Goal: Transaction & Acquisition: Download file/media

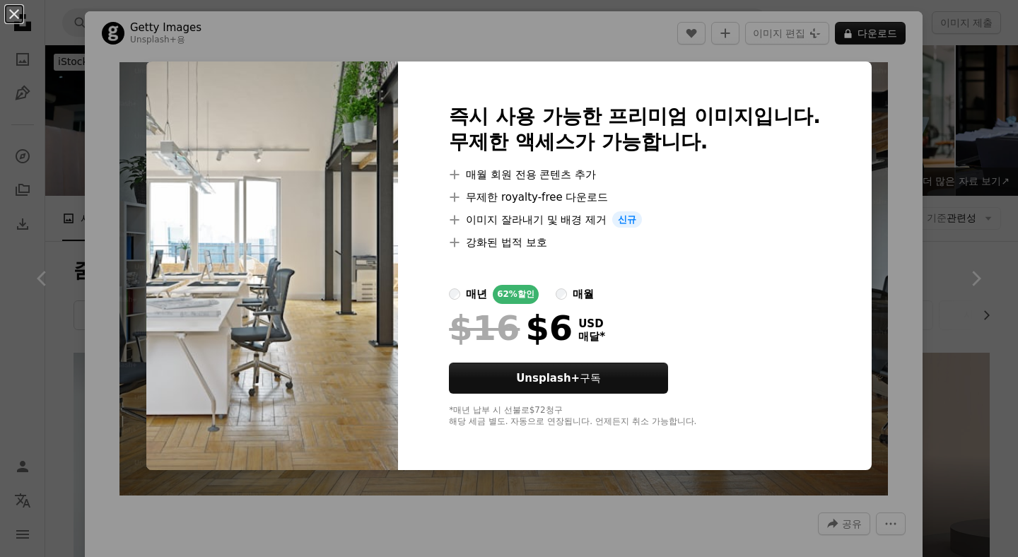
scroll to position [365, 0]
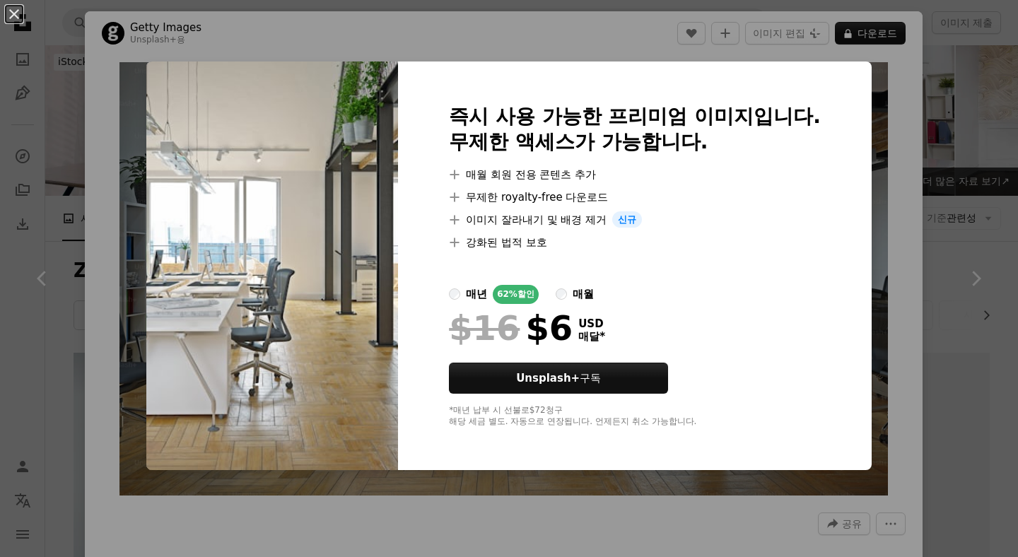
scroll to position [460, 0]
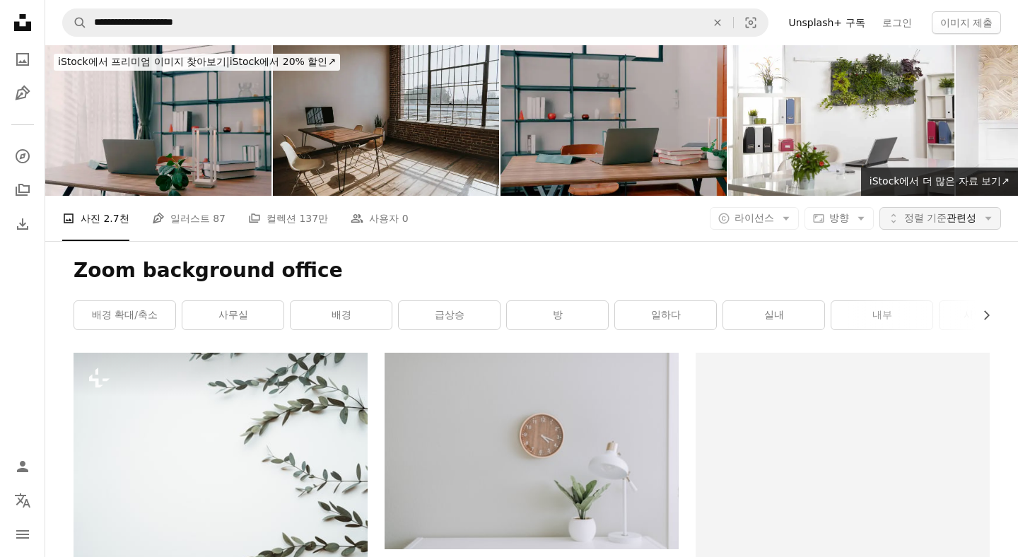
click at [911, 212] on span "정렬 기준" at bounding box center [925, 217] width 42 height 11
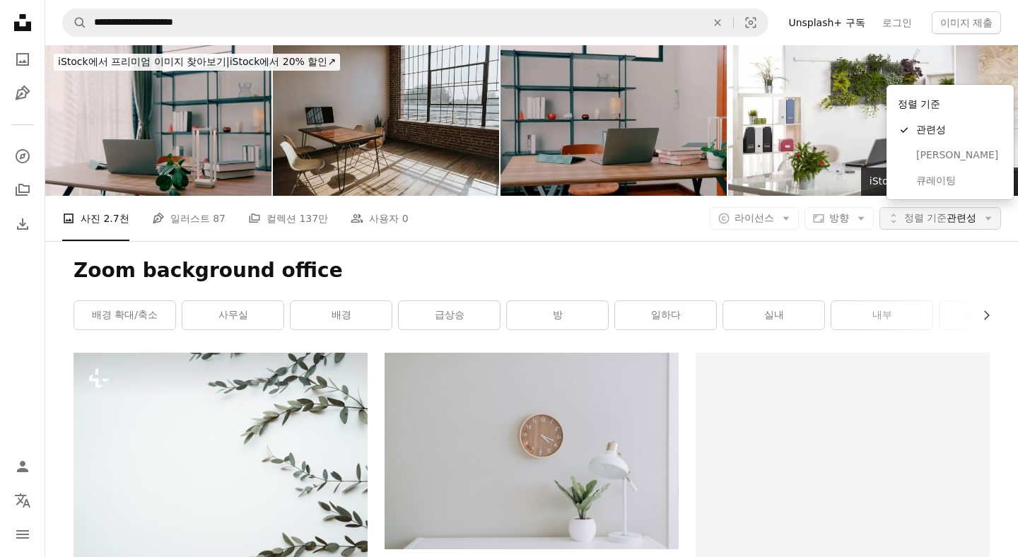
click at [911, 212] on span "정렬 기준" at bounding box center [925, 217] width 42 height 11
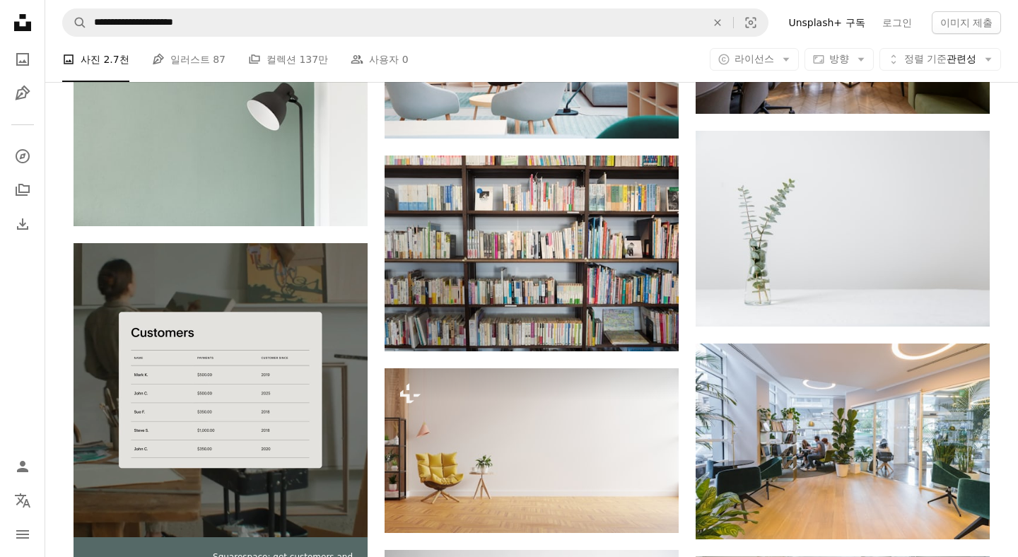
scroll to position [1851, 0]
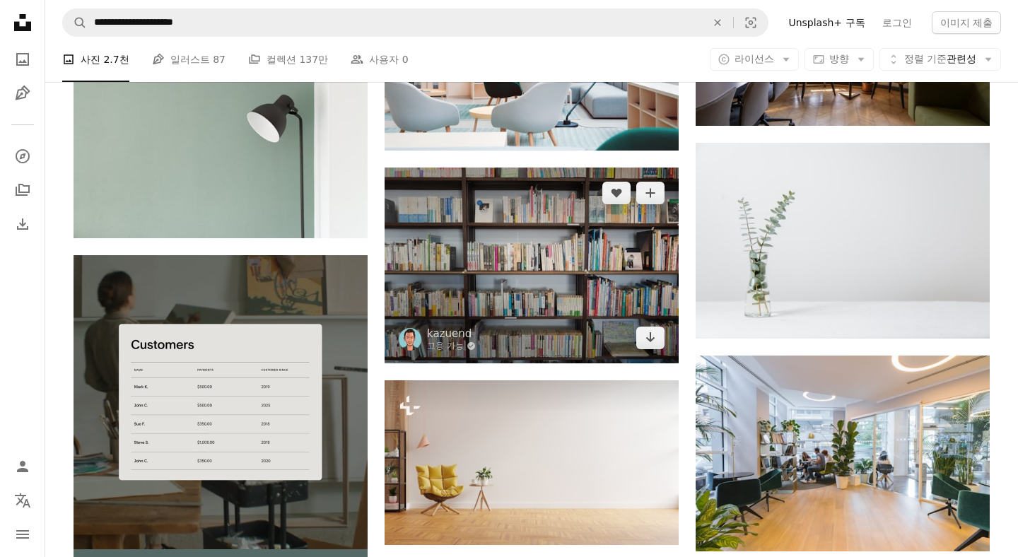
click at [545, 168] on img at bounding box center [532, 266] width 294 height 196
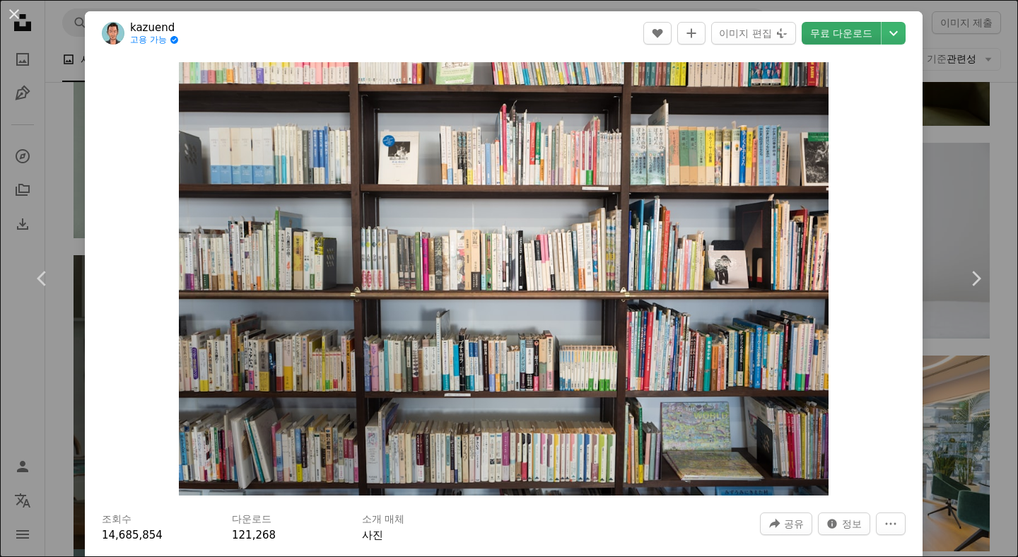
click at [875, 33] on link "무료 다운로드" at bounding box center [841, 33] width 79 height 23
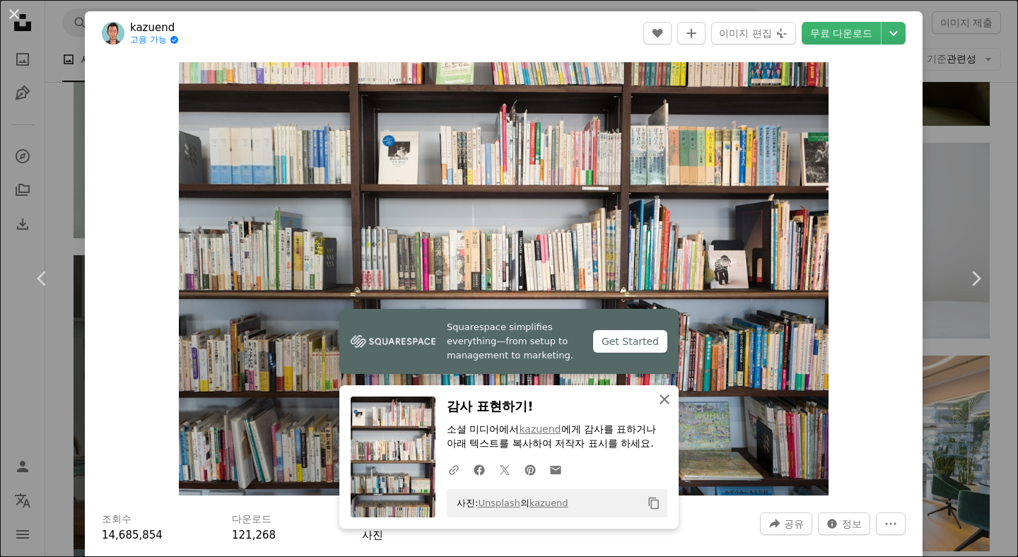
click at [663, 401] on icon "button" at bounding box center [665, 400] width 10 height 10
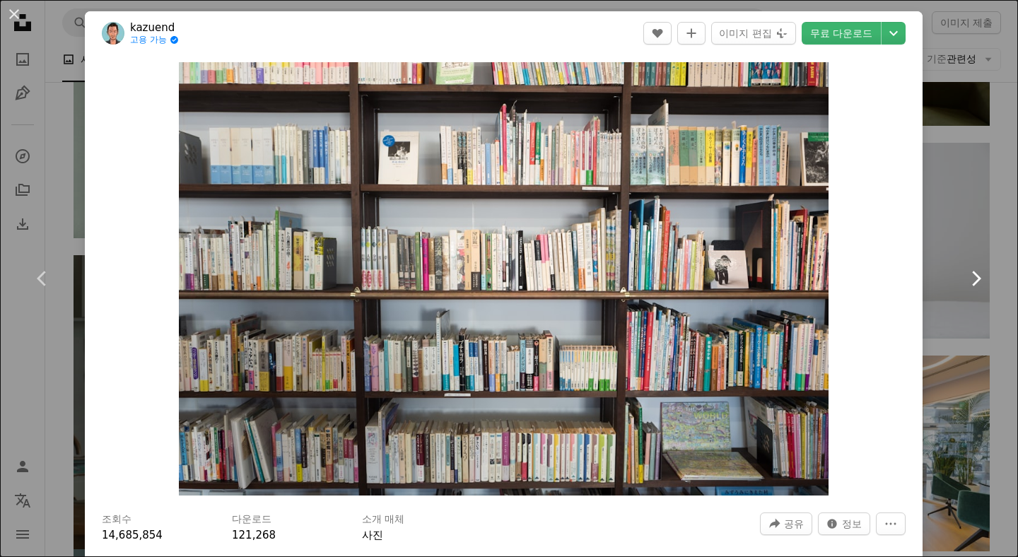
click at [952, 312] on link "Chevron right" at bounding box center [975, 279] width 85 height 136
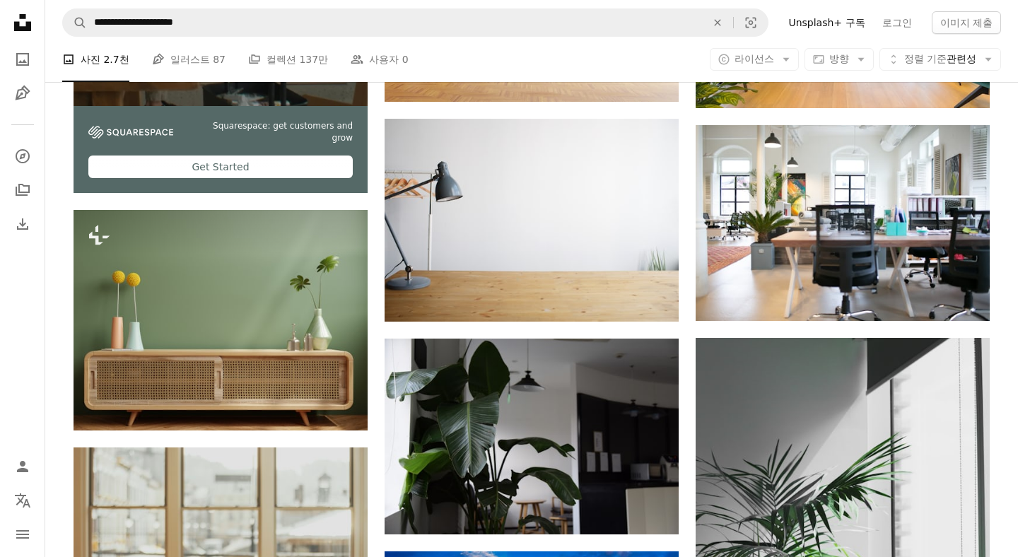
scroll to position [2305, 0]
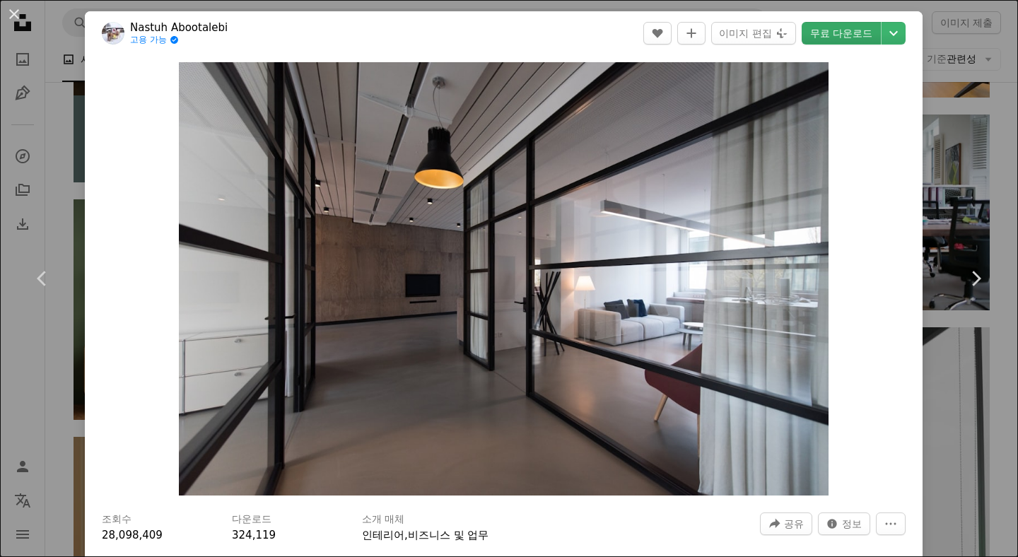
click at [862, 28] on link "무료 다운로드" at bounding box center [841, 33] width 79 height 23
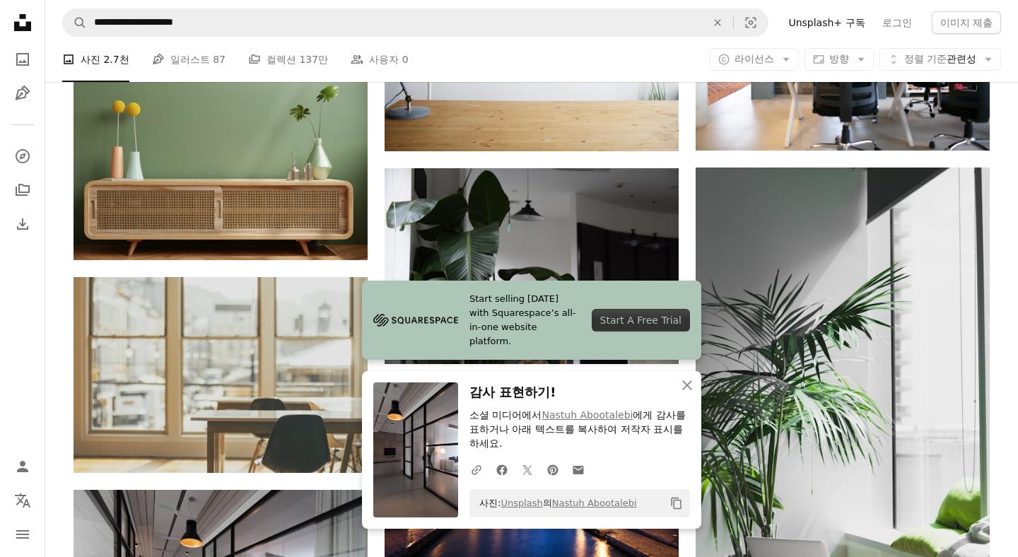
scroll to position [2489, 0]
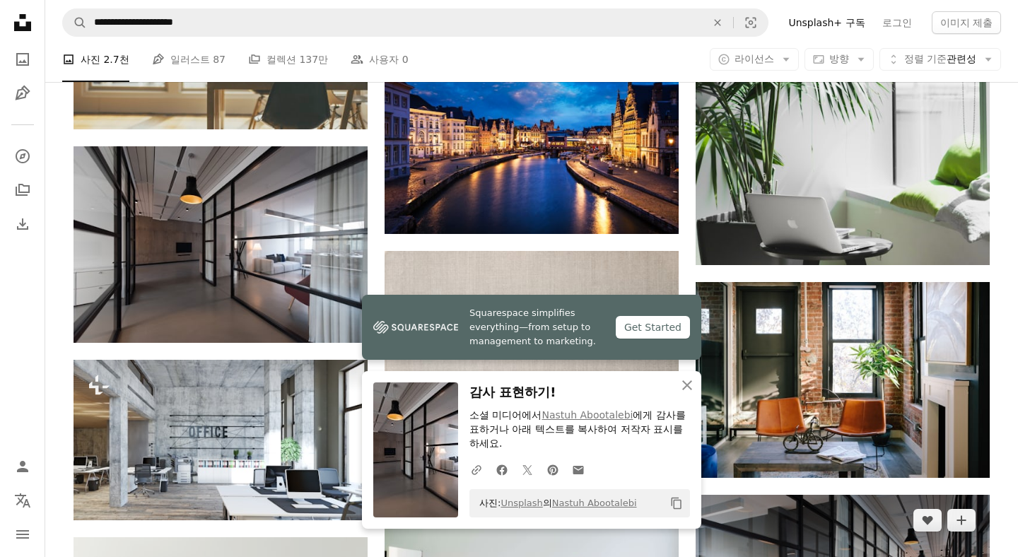
scroll to position [2811, 0]
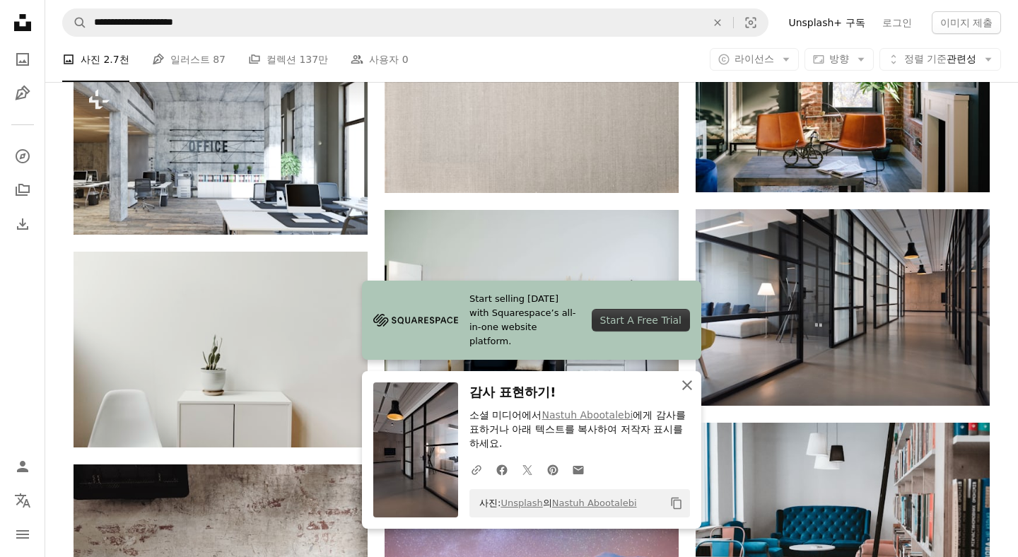
click at [687, 394] on icon "An X shape" at bounding box center [687, 385] width 17 height 17
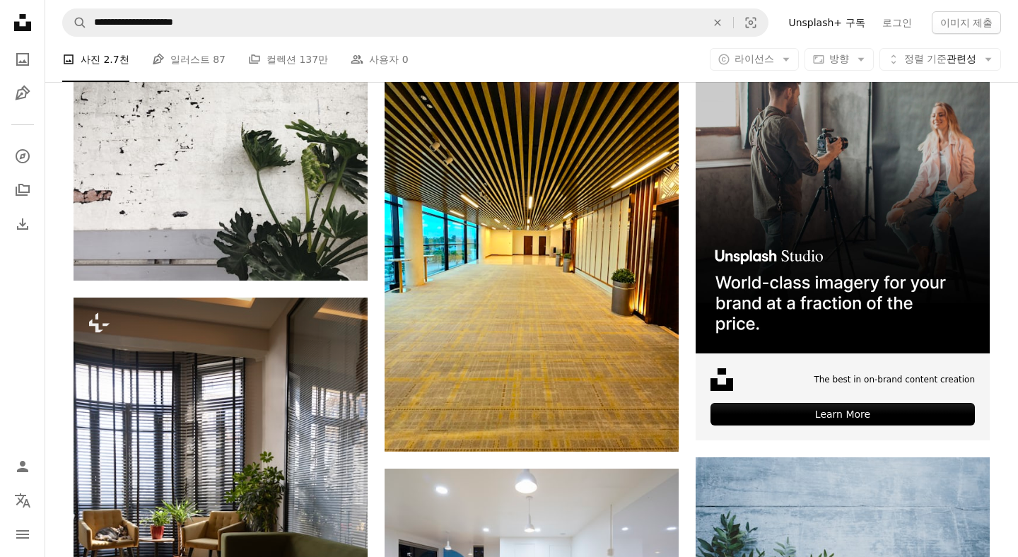
scroll to position [3671, 0]
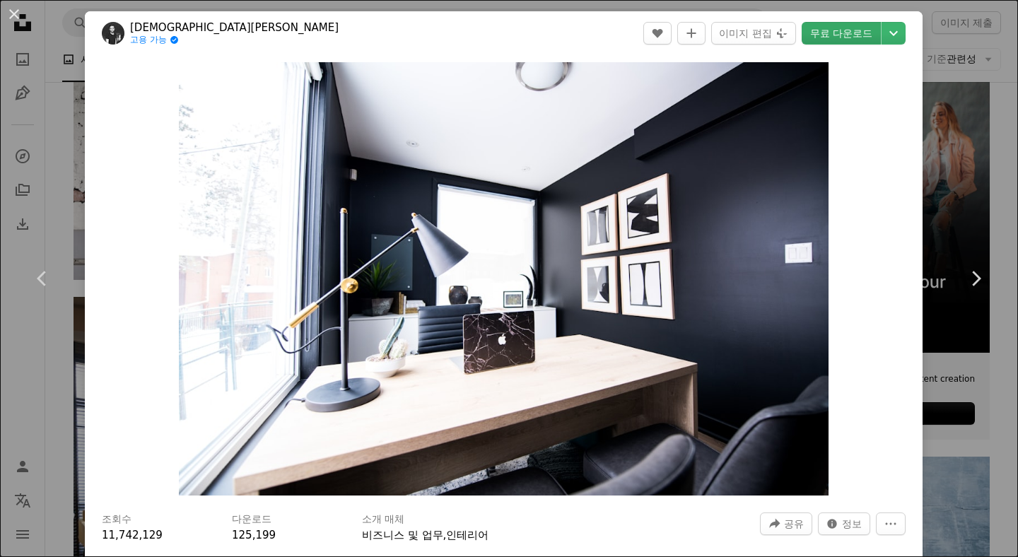
click at [858, 40] on link "무료 다운로드" at bounding box center [841, 33] width 79 height 23
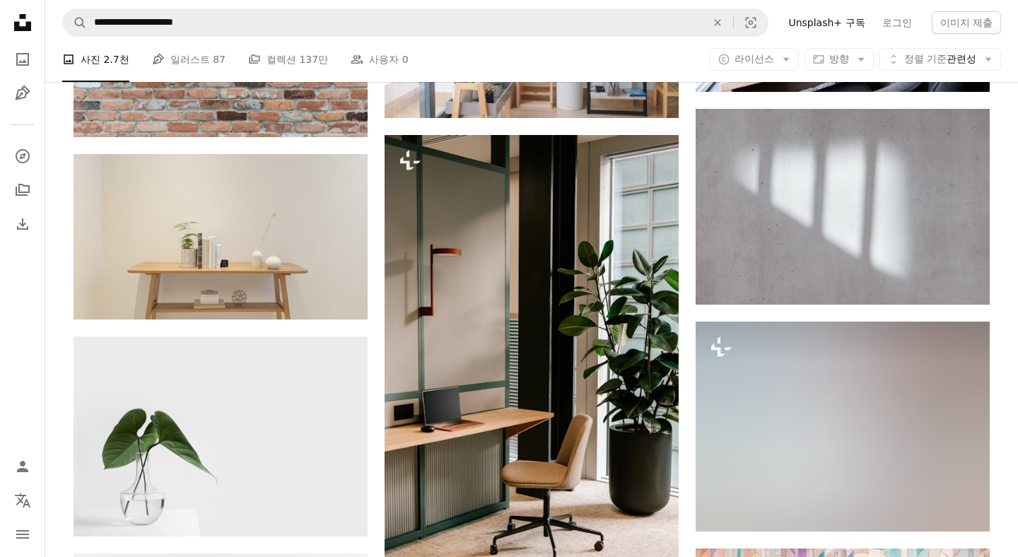
scroll to position [4868, 0]
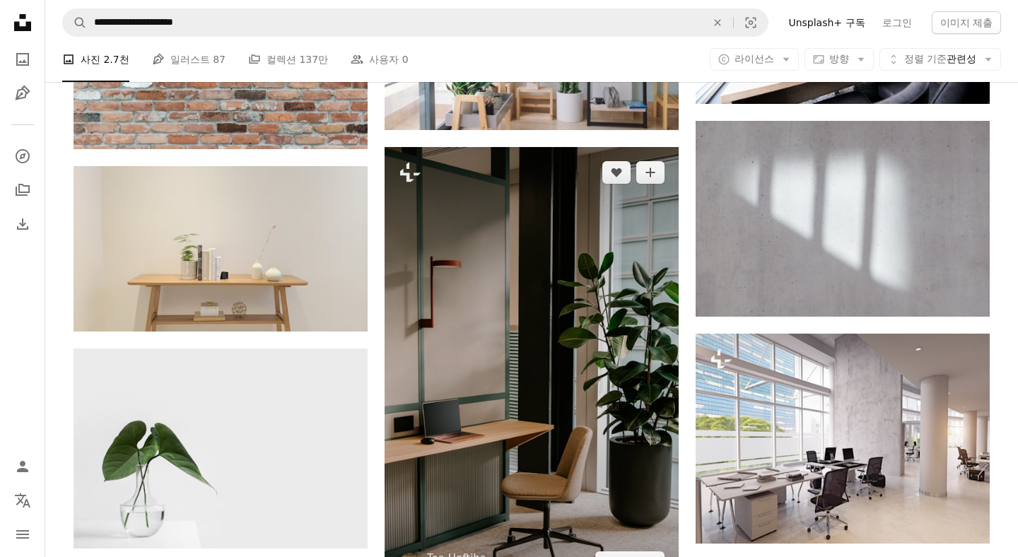
click at [494, 244] on img at bounding box center [532, 367] width 294 height 441
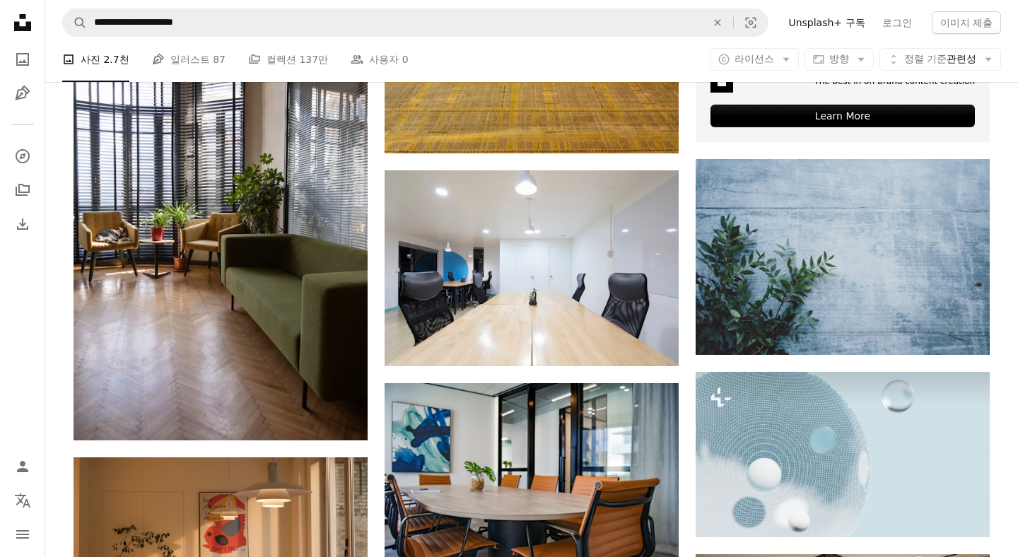
scroll to position [3968, 0]
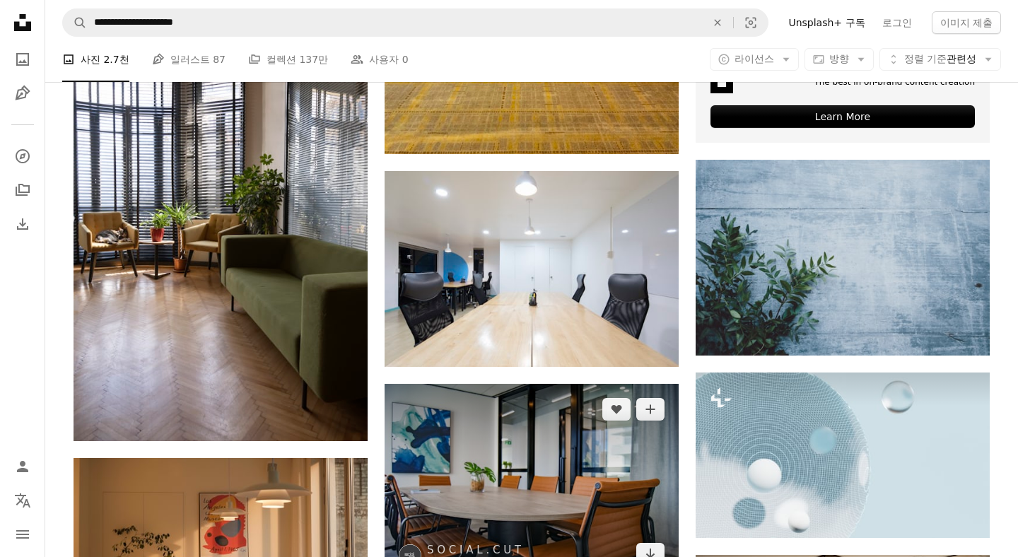
scroll to position [3943, 0]
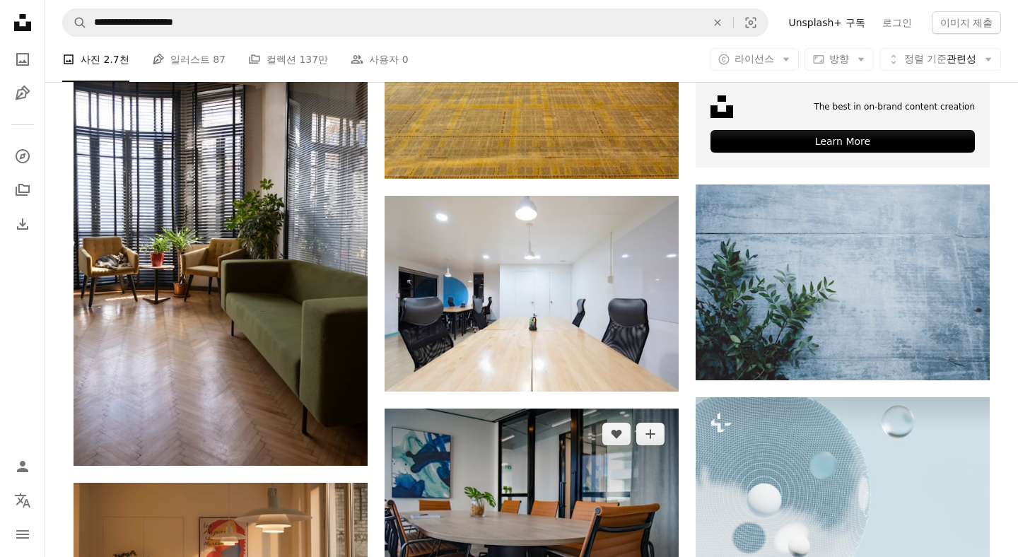
click at [527, 409] on img at bounding box center [532, 507] width 294 height 196
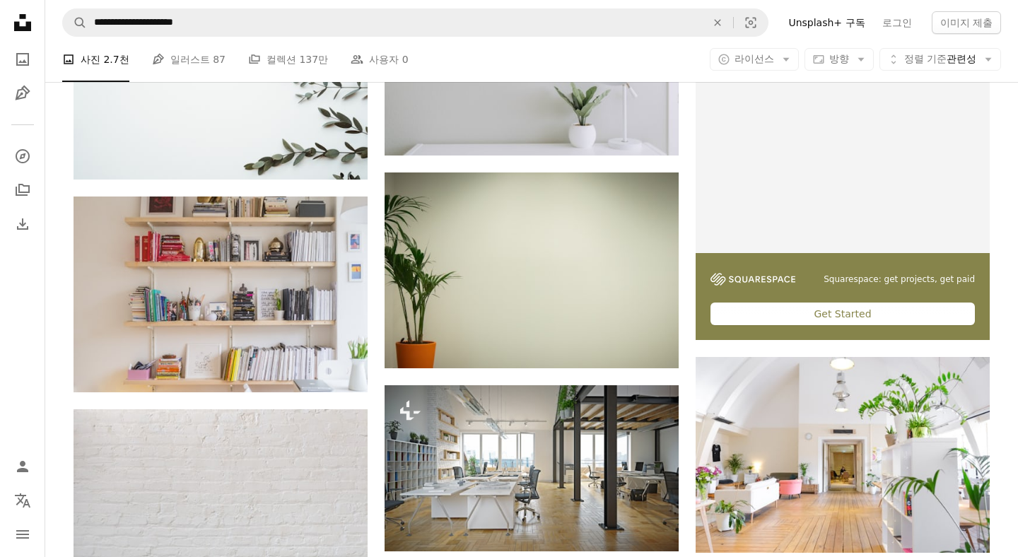
scroll to position [375, 0]
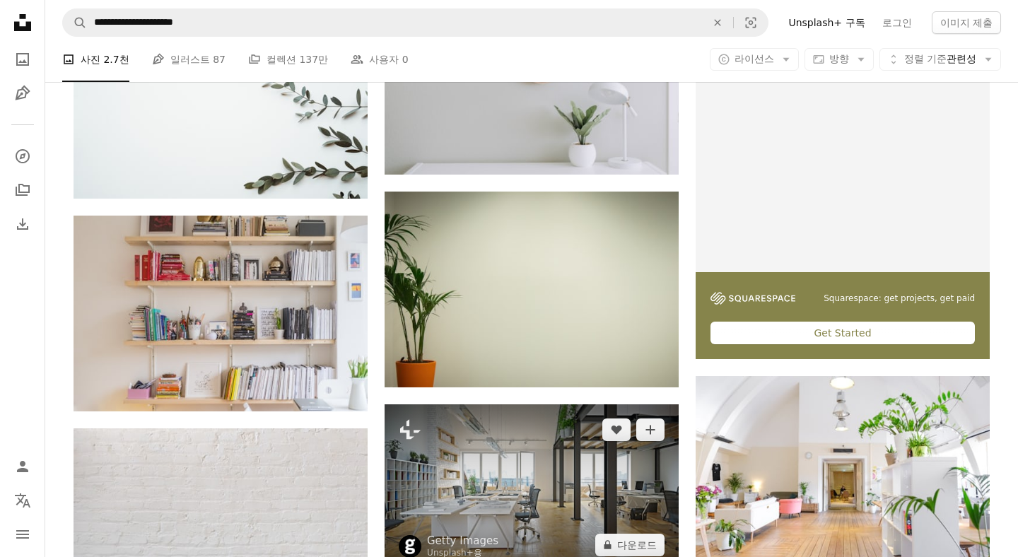
click at [539, 404] on img at bounding box center [532, 487] width 294 height 166
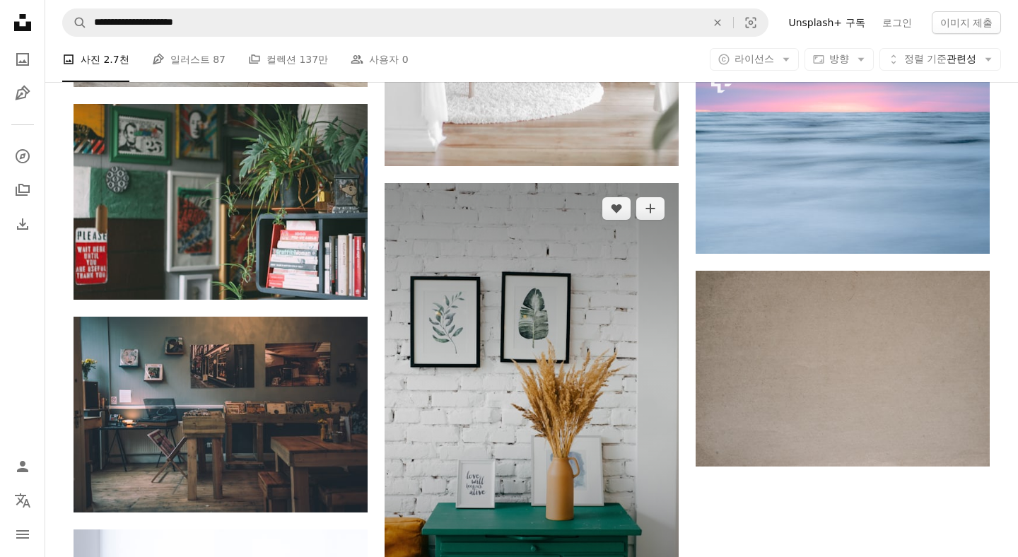
scroll to position [6621, 0]
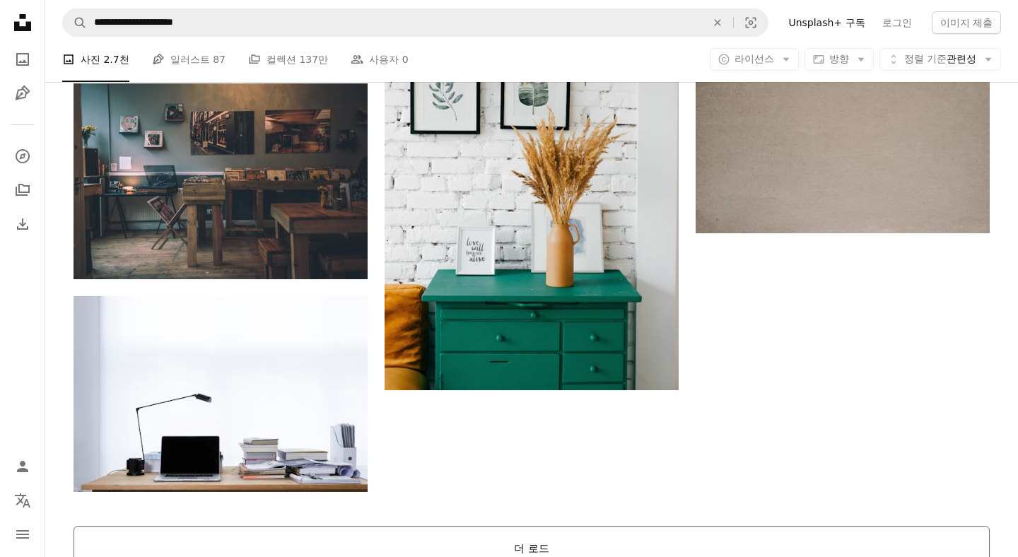
click at [527, 526] on button "더 로드" at bounding box center [532, 548] width 916 height 45
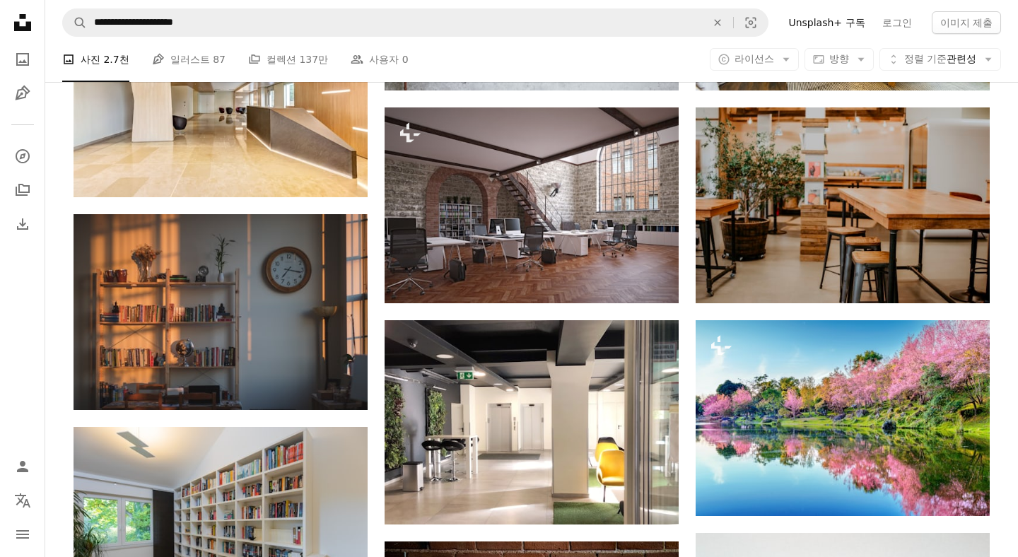
scroll to position [7132, 0]
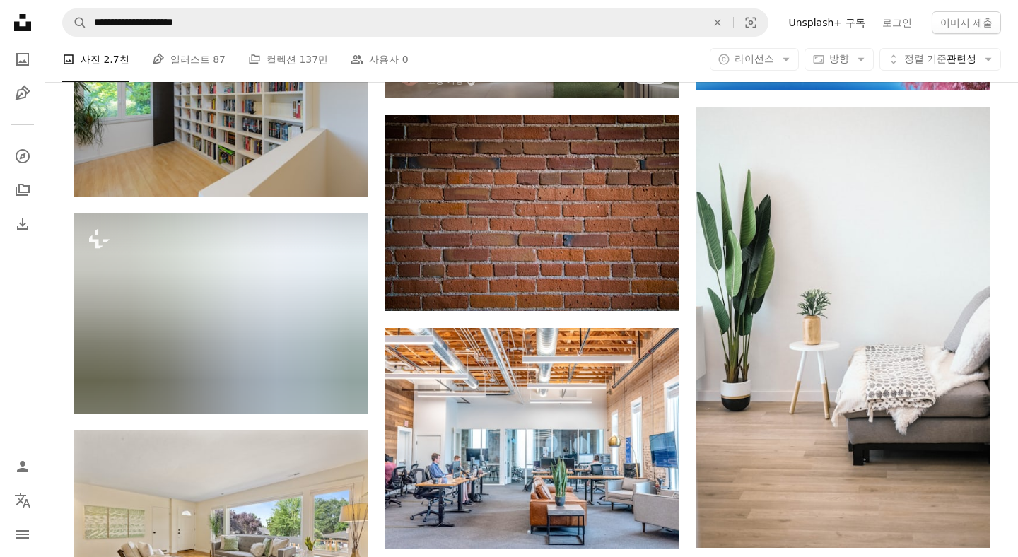
scroll to position [7578, 0]
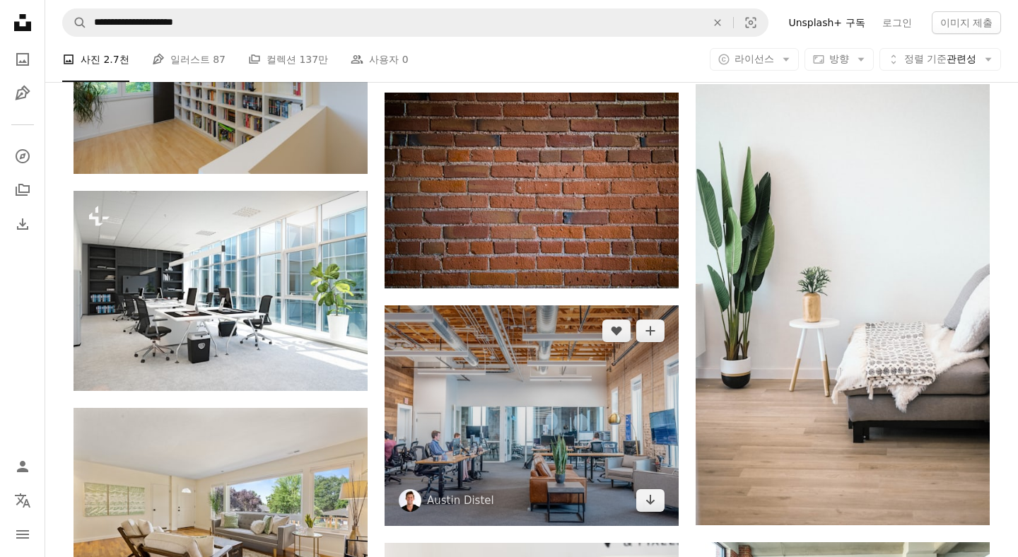
click at [582, 305] on img at bounding box center [532, 415] width 294 height 221
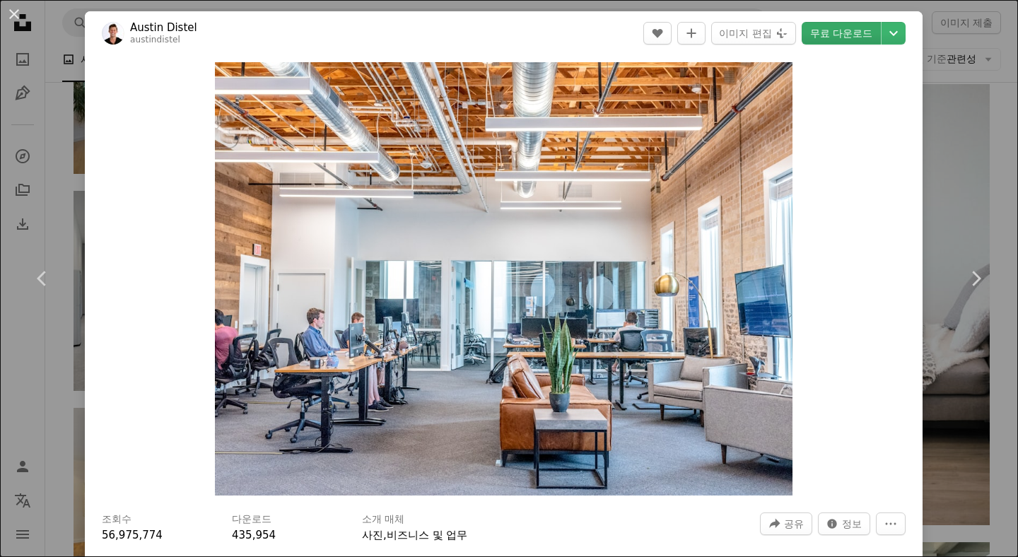
click at [835, 33] on link "무료 다운로드" at bounding box center [841, 33] width 79 height 23
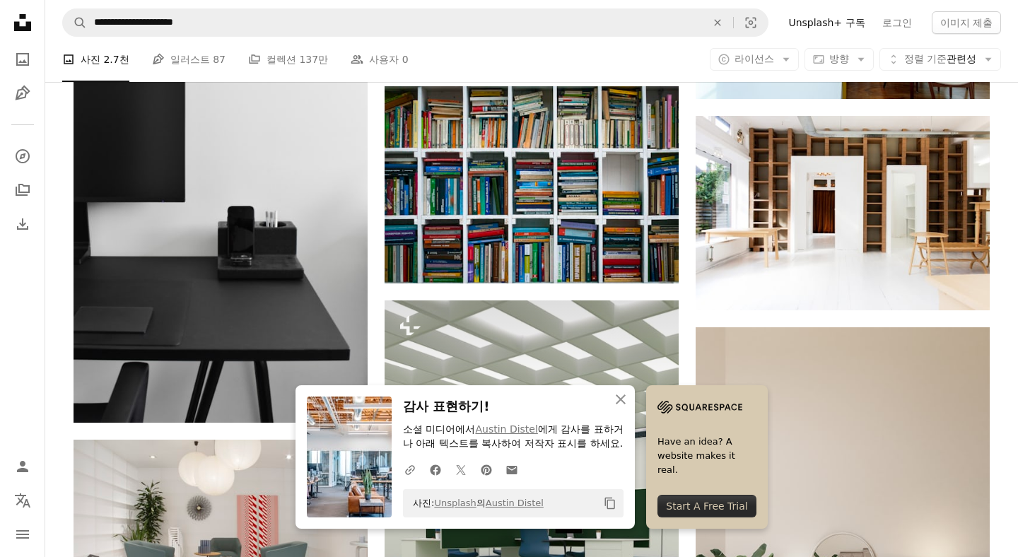
scroll to position [8221, 0]
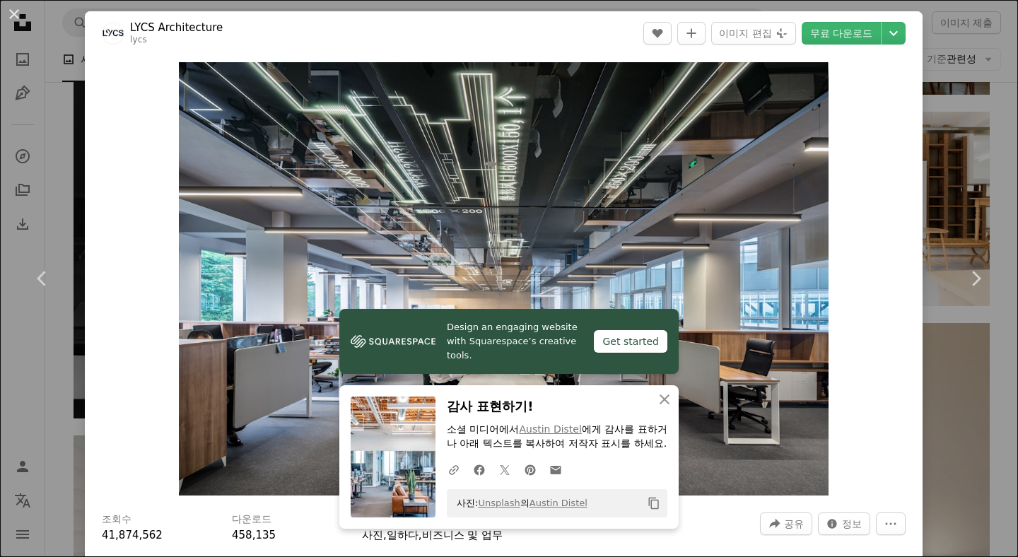
drag, startPoint x: 860, startPoint y: 297, endPoint x: 861, endPoint y: 290, distance: 7.1
click at [860, 297] on div "Zoom in" at bounding box center [504, 279] width 838 height 448
click at [872, 42] on link "무료 다운로드" at bounding box center [841, 33] width 79 height 23
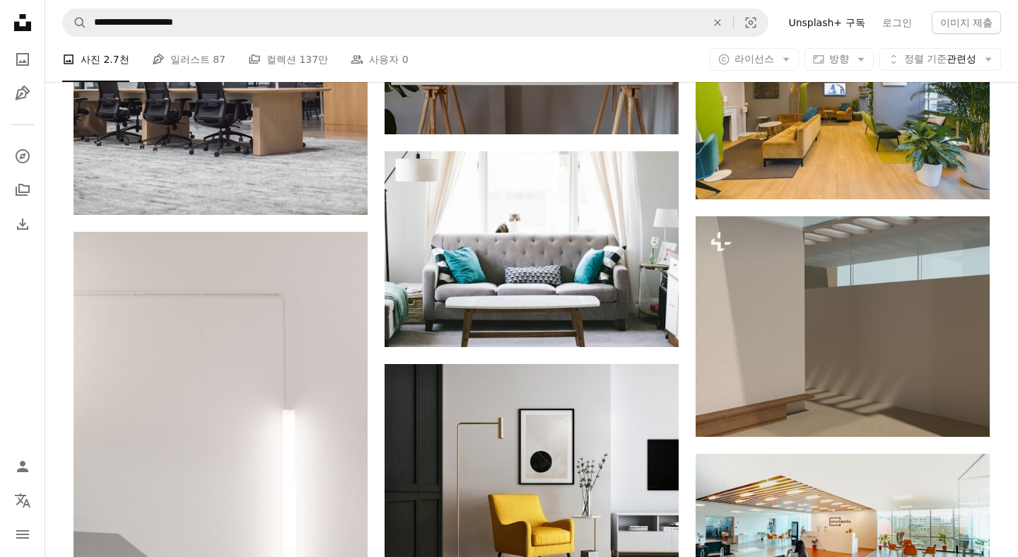
scroll to position [10096, 0]
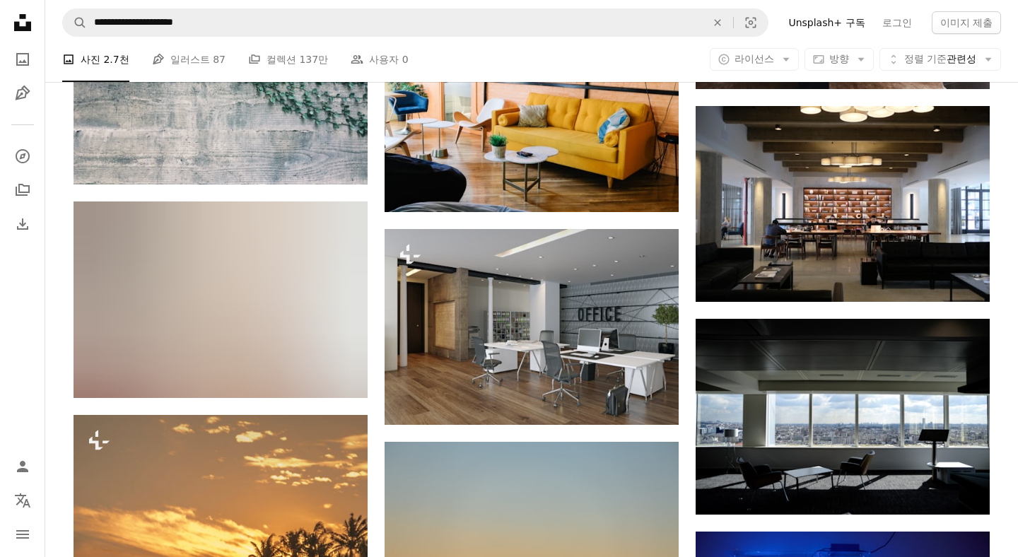
scroll to position [13884, 0]
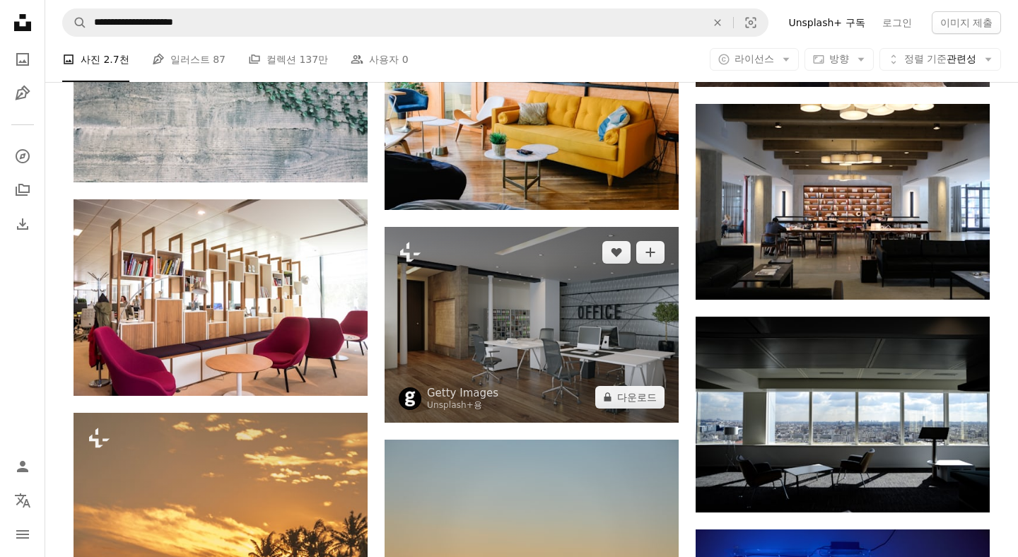
click at [546, 227] on img at bounding box center [532, 325] width 294 height 196
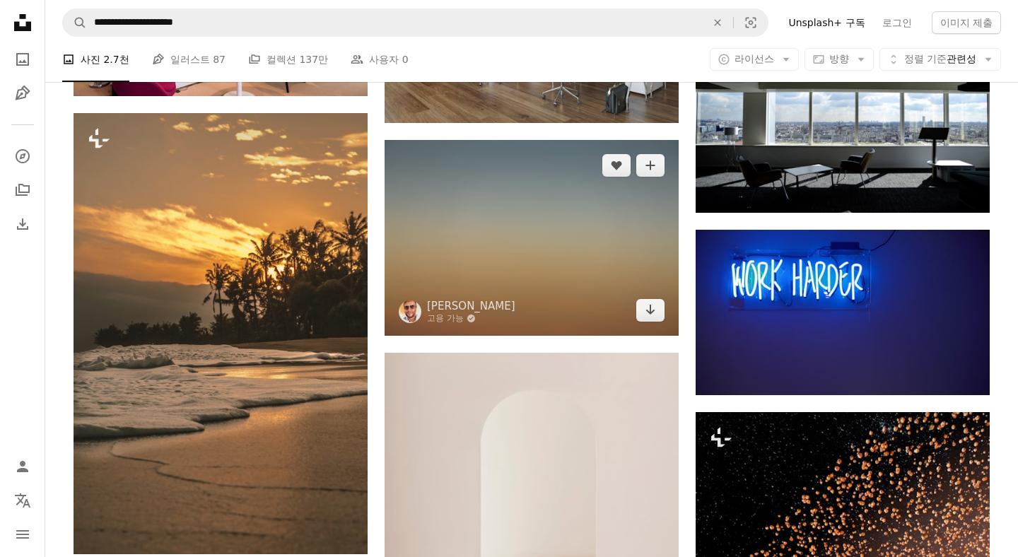
scroll to position [14299, 0]
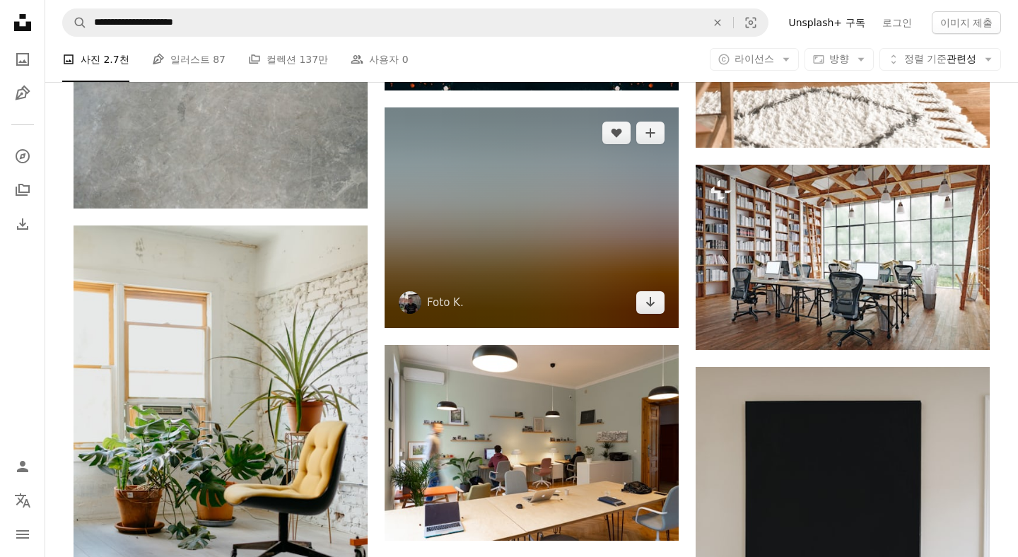
scroll to position [20057, 0]
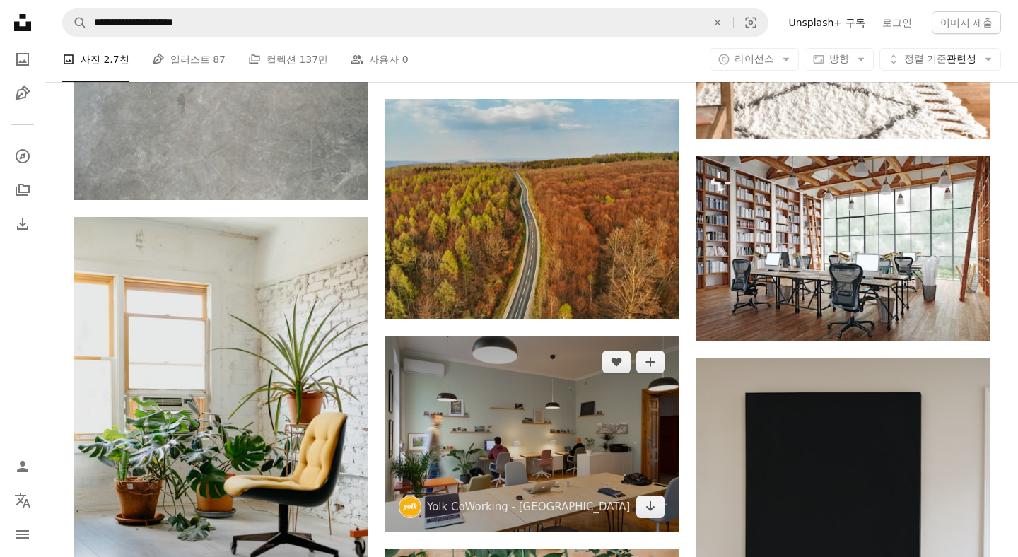
click at [523, 337] on img at bounding box center [532, 435] width 294 height 196
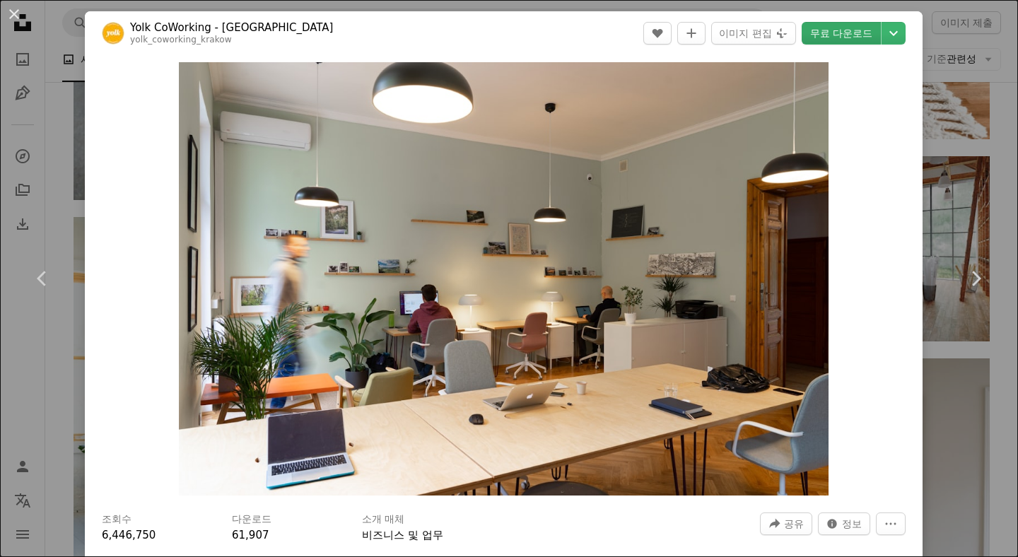
click at [859, 37] on link "무료 다운로드" at bounding box center [841, 33] width 79 height 23
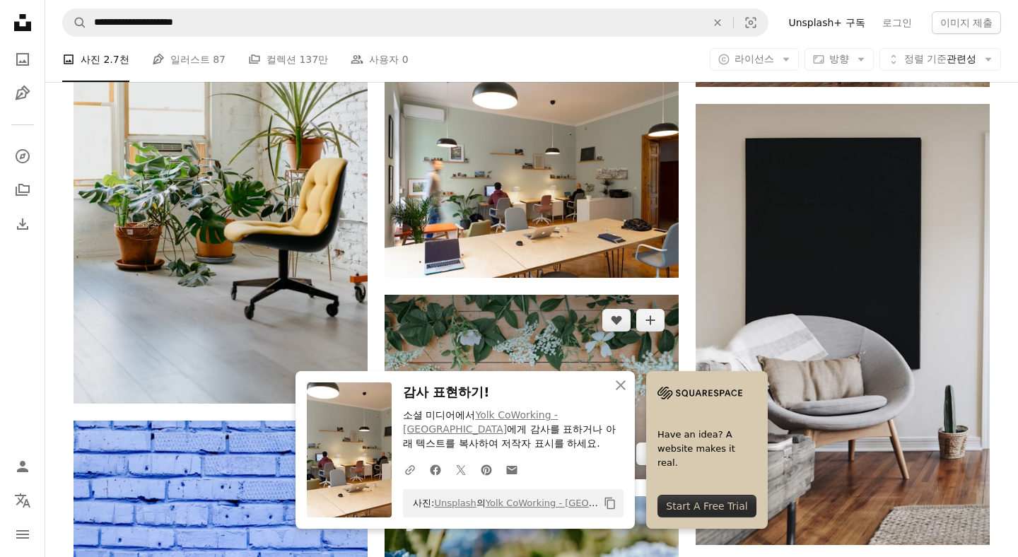
scroll to position [20312, 0]
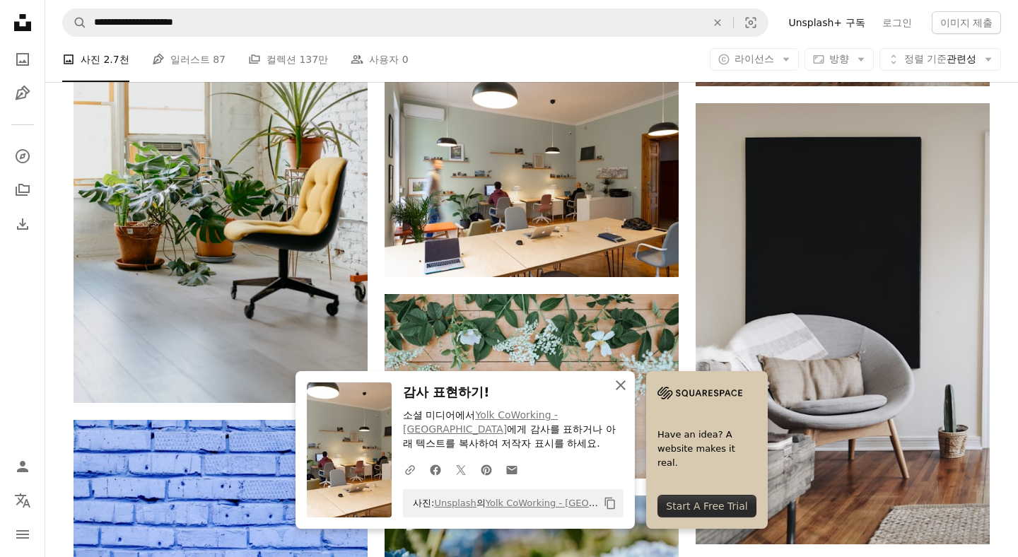
click at [629, 388] on icon "An X shape" at bounding box center [620, 385] width 17 height 17
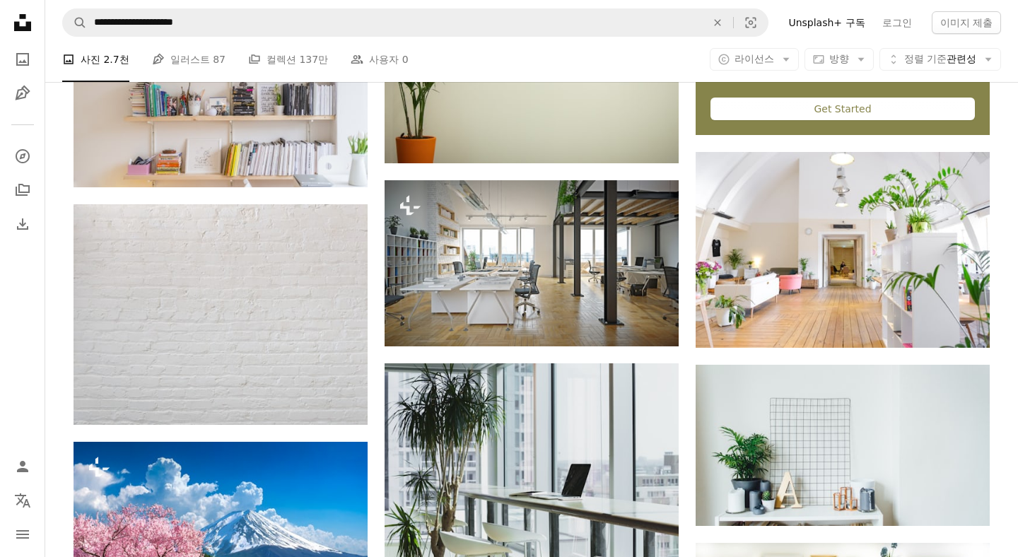
scroll to position [600, 0]
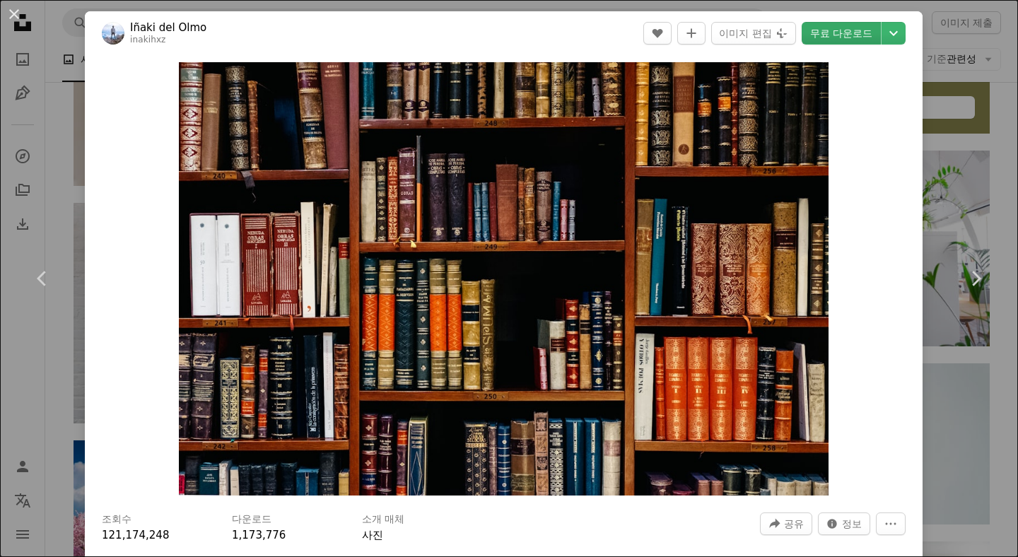
click at [861, 29] on link "무료 다운로드" at bounding box center [841, 33] width 79 height 23
